Goal: Task Accomplishment & Management: Manage account settings

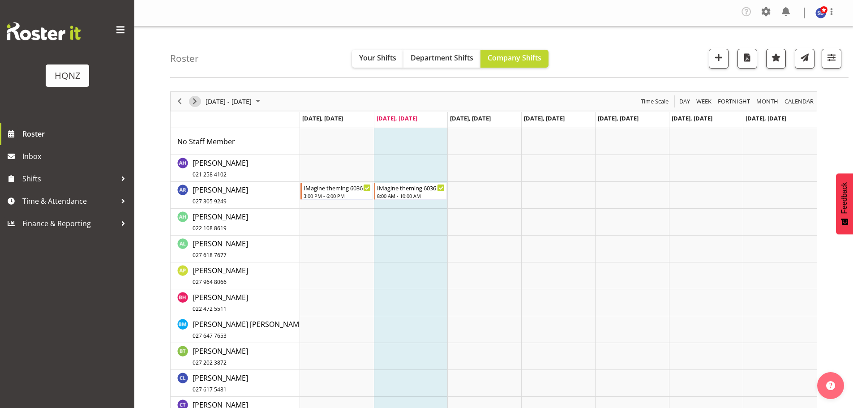
click at [194, 104] on span "Next" at bounding box center [194, 101] width 11 height 11
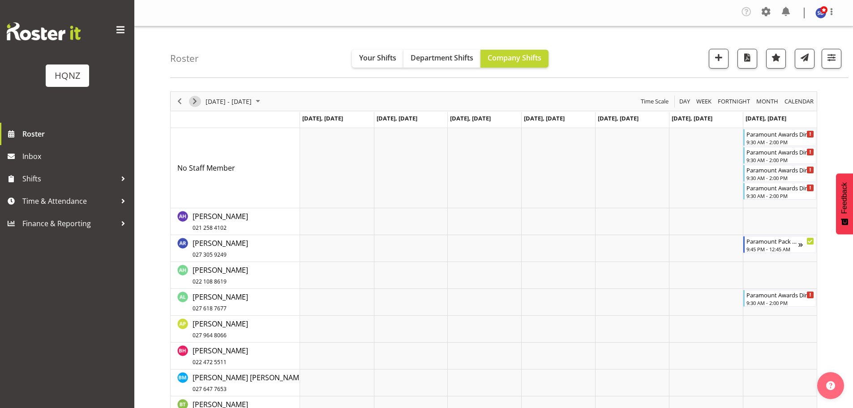
click at [197, 101] on span "Next" at bounding box center [194, 101] width 11 height 11
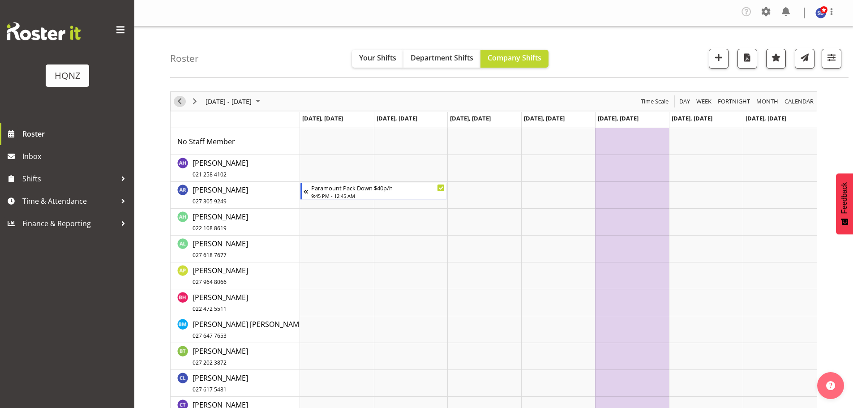
click at [179, 100] on span "Previous" at bounding box center [179, 101] width 11 height 11
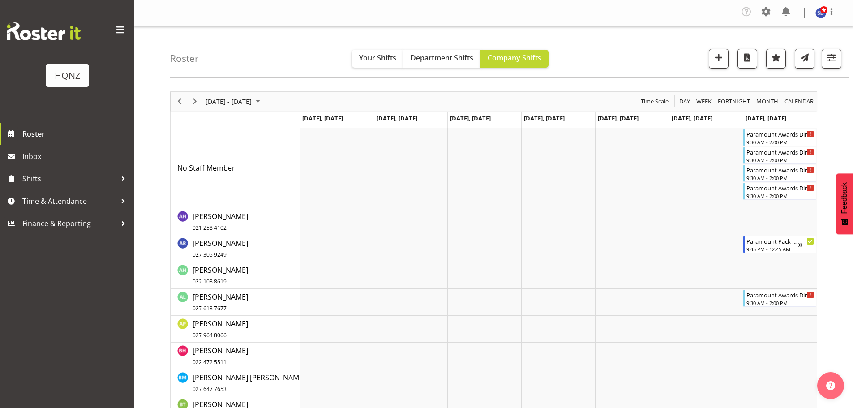
click at [593, 66] on div "Roster Your Shifts Department Shifts Company Shifts All Locations Clear HQNZ He…" at bounding box center [509, 51] width 678 height 51
click at [777, 191] on div "Paramount Awards Dinner Set Up" at bounding box center [780, 187] width 68 height 9
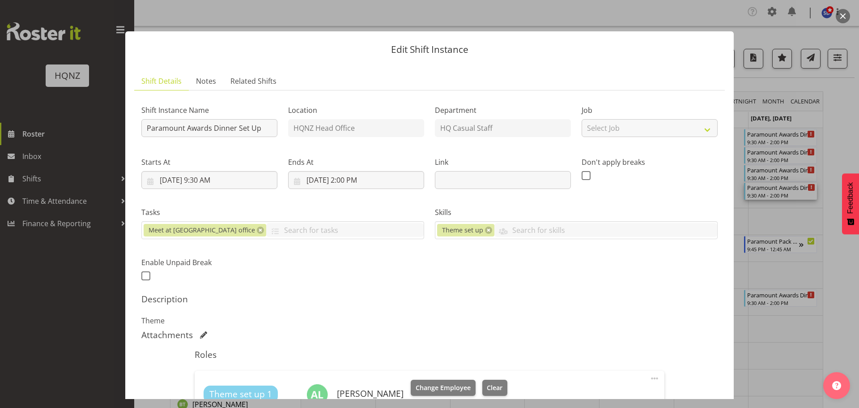
scroll to position [179, 0]
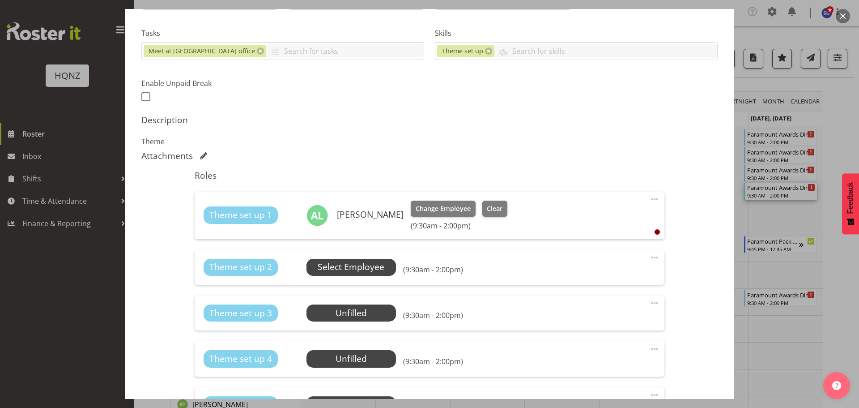
click at [355, 262] on span "Select Employee" at bounding box center [351, 267] width 67 height 13
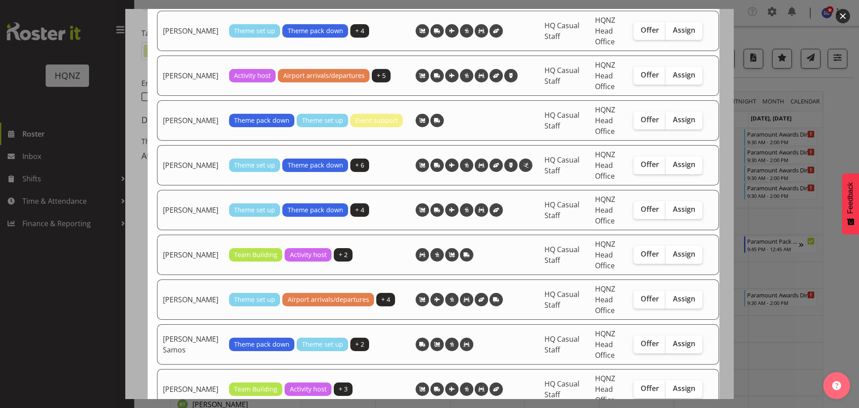
scroll to position [1701, 0]
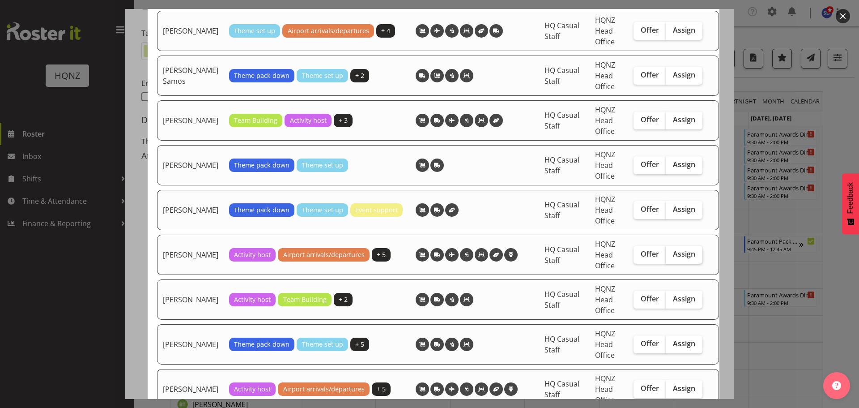
click at [674, 258] on span "Assign" at bounding box center [684, 253] width 22 height 9
click at [672, 257] on input "Assign" at bounding box center [669, 254] width 6 height 6
checkbox input "true"
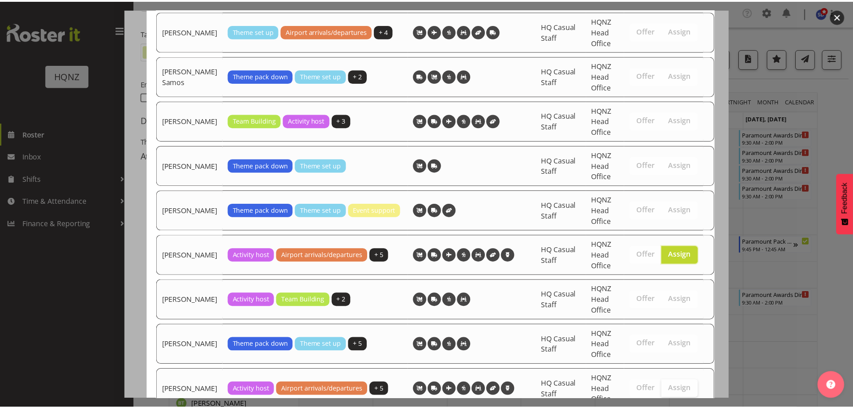
scroll to position [1788, 0]
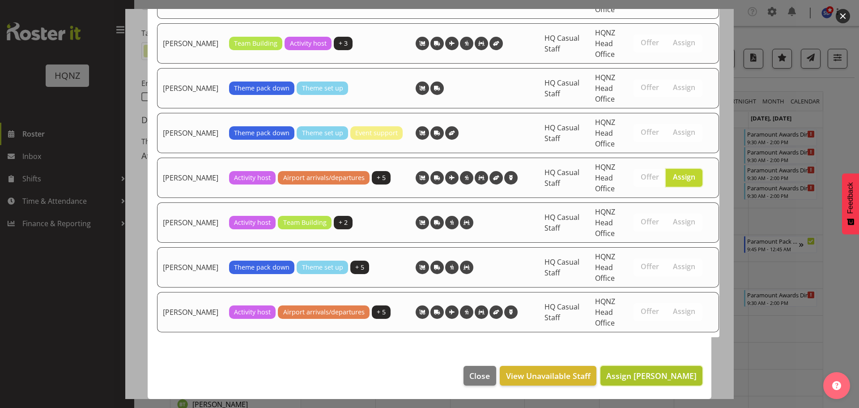
click at [679, 375] on span "Assign Simone Dekker" at bounding box center [651, 375] width 90 height 11
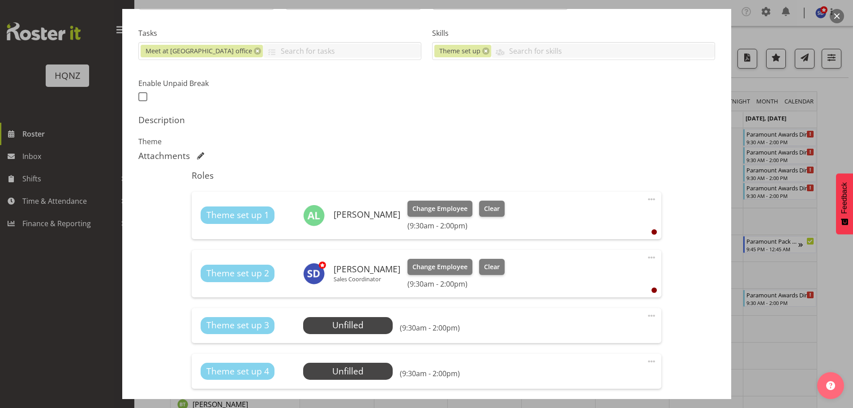
click at [772, 36] on div at bounding box center [426, 204] width 853 height 408
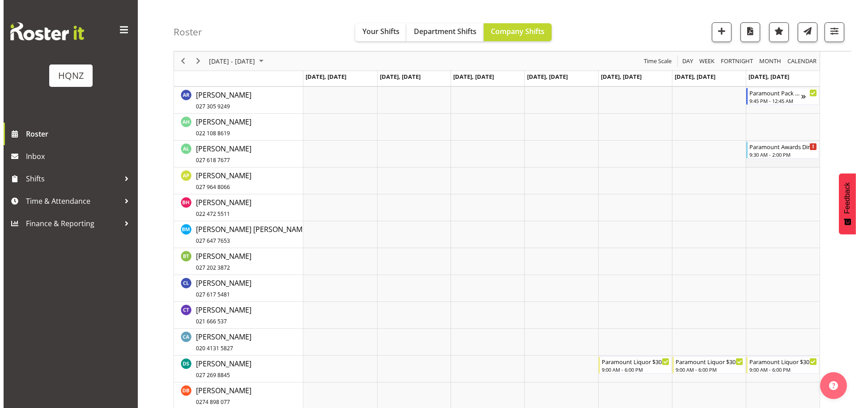
scroll to position [0, 0]
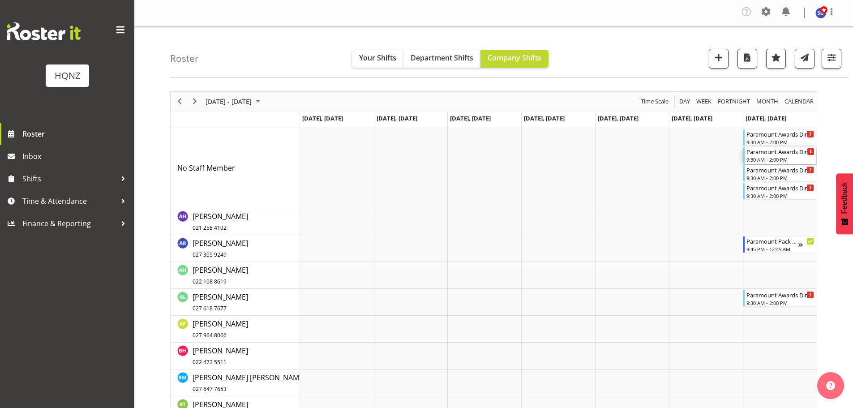
click at [772, 155] on div "Paramount Awards Dinner Set Up" at bounding box center [780, 151] width 68 height 9
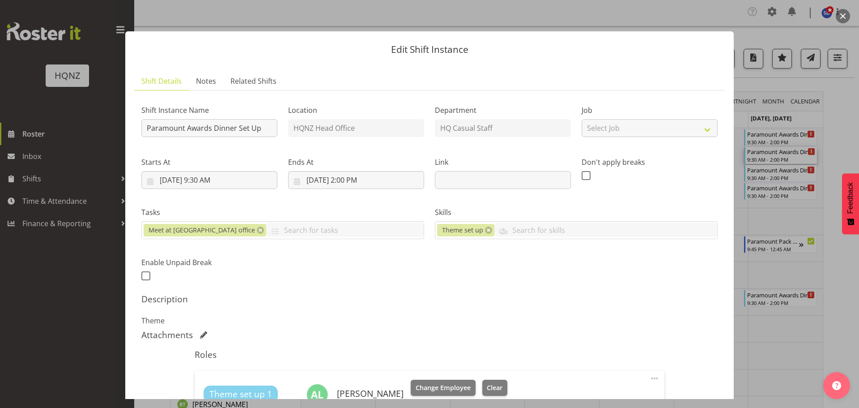
scroll to position [269, 0]
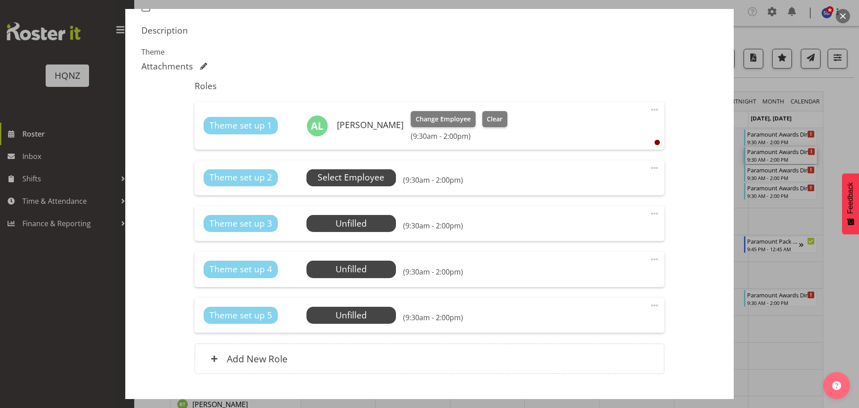
click at [361, 174] on span "Select Employee" at bounding box center [351, 177] width 67 height 13
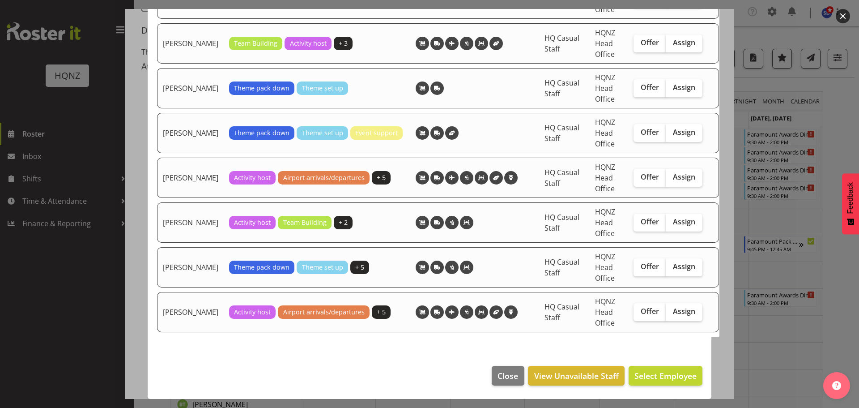
scroll to position [1654, 0]
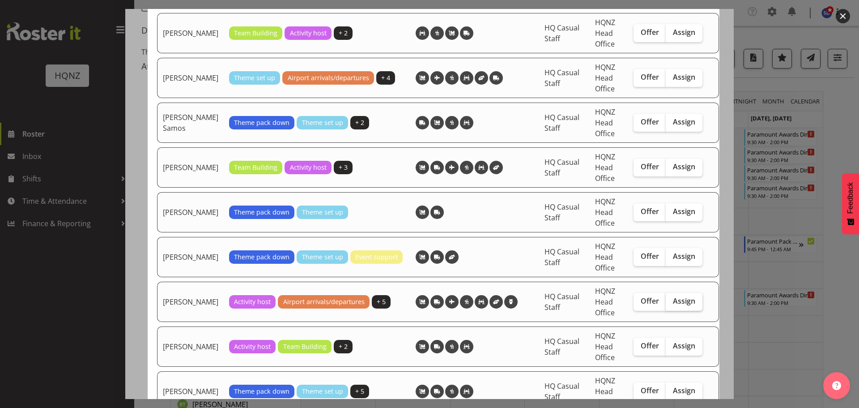
click at [673, 305] on span "Assign" at bounding box center [684, 300] width 22 height 9
click at [671, 304] on input "Assign" at bounding box center [669, 301] width 6 height 6
checkbox input "true"
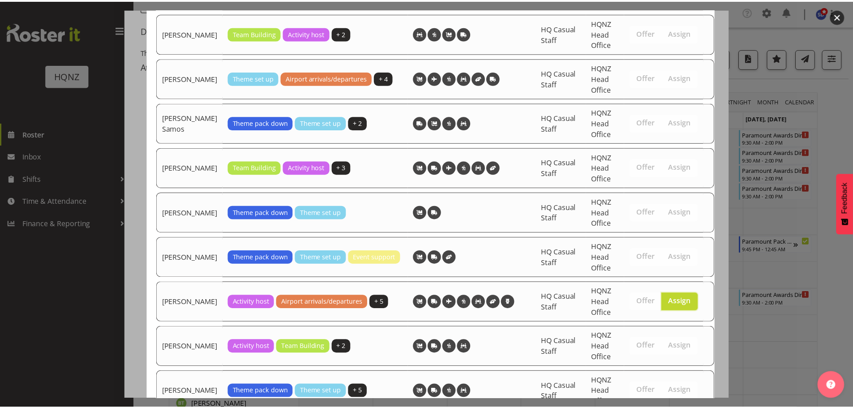
scroll to position [1788, 0]
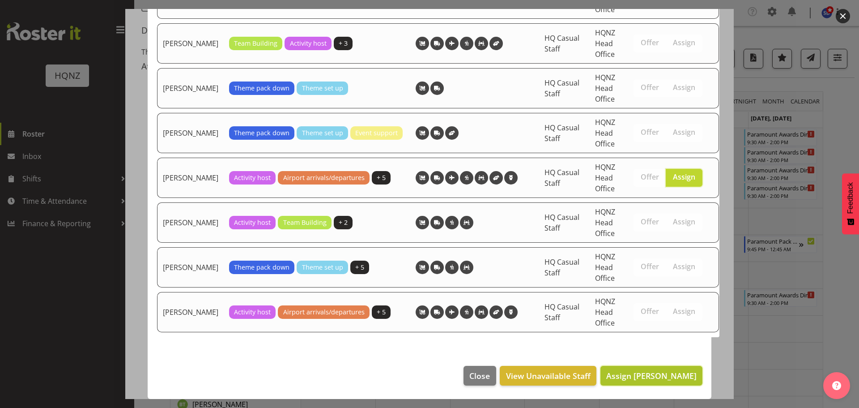
click at [673, 378] on span "Assign Simone Dekker" at bounding box center [651, 375] width 90 height 11
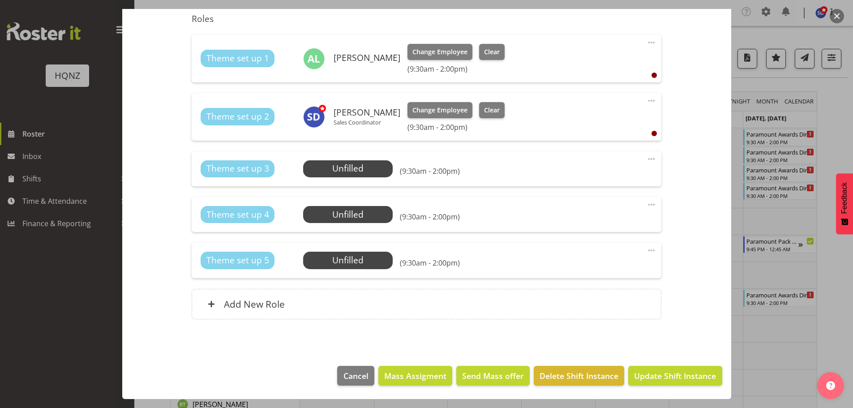
scroll to position [313, 0]
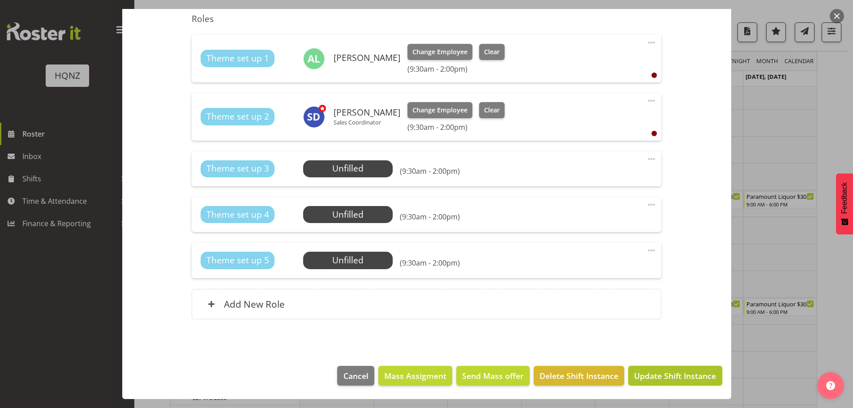
click at [692, 376] on span "Update Shift Instance" at bounding box center [675, 376] width 82 height 12
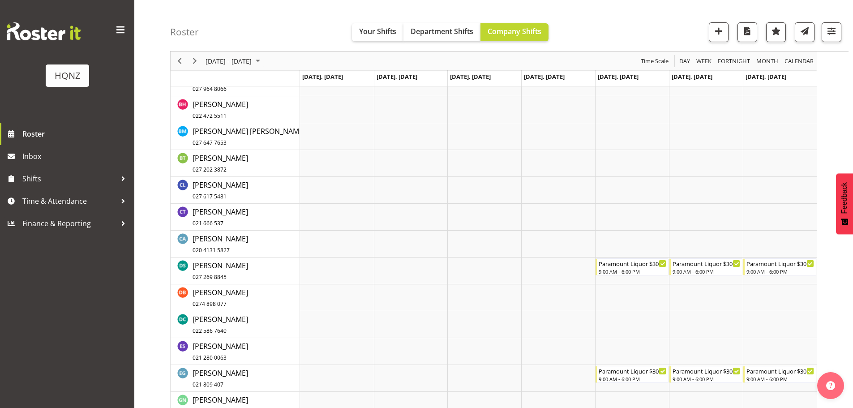
scroll to position [0, 0]
